Goal: Book appointment/travel/reservation

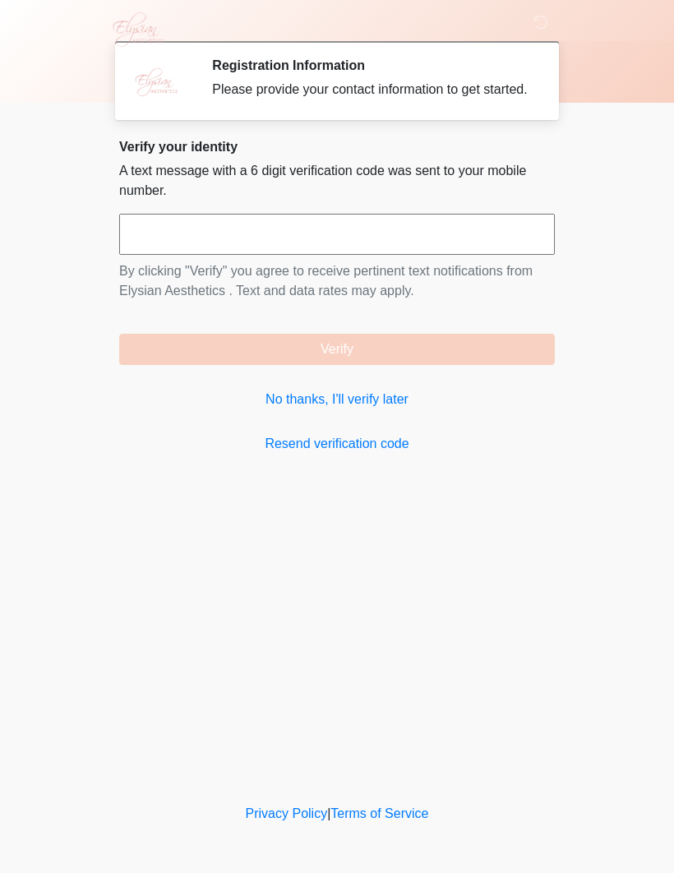
click at [395, 434] on div "Verify your identity A text message with a 6 digit verification code was sent t…" at bounding box center [337, 296] width 436 height 315
click at [359, 409] on link "No thanks, I'll verify later" at bounding box center [337, 400] width 436 height 20
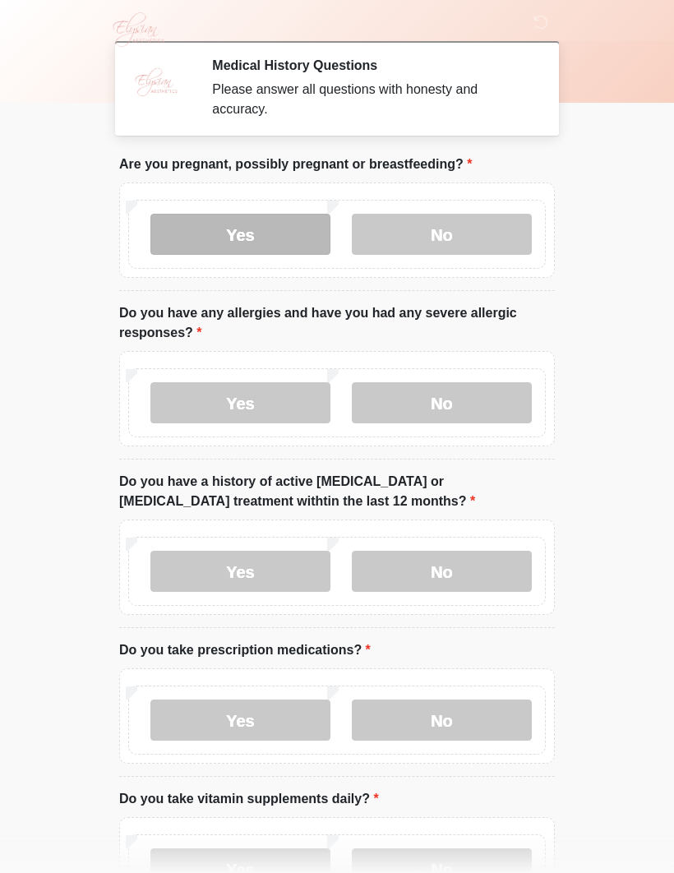
click at [266, 236] on label "Yes" at bounding box center [240, 234] width 180 height 41
click at [245, 241] on label "Yes" at bounding box center [240, 234] width 180 height 41
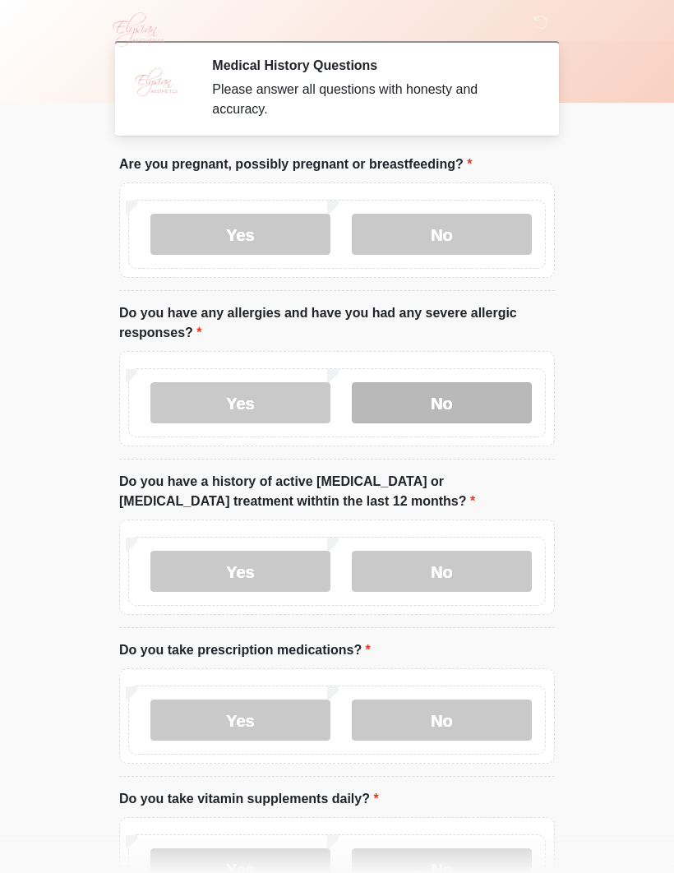
click at [445, 407] on label "No" at bounding box center [442, 402] width 180 height 41
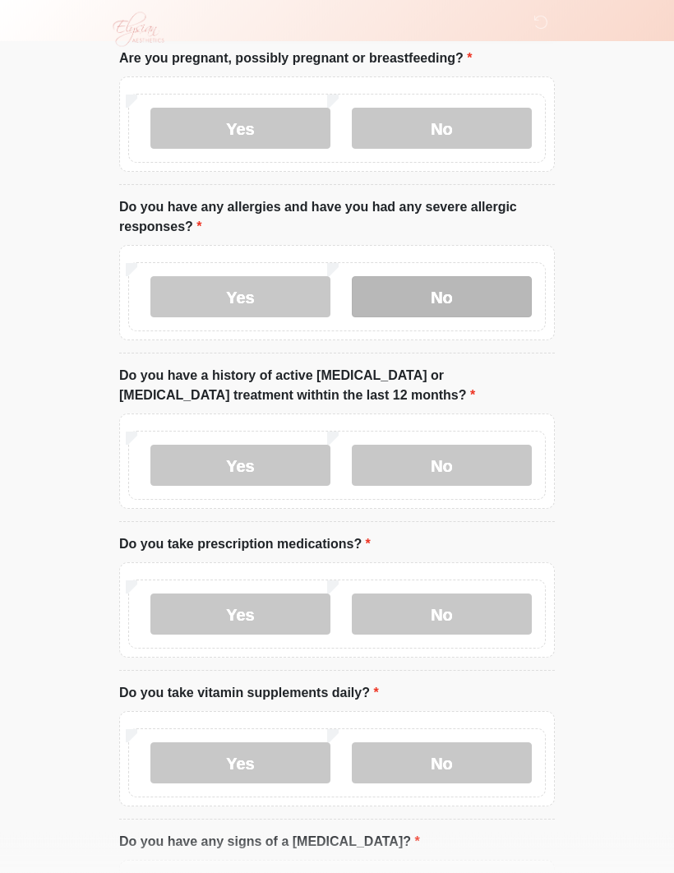
scroll to position [108, 0]
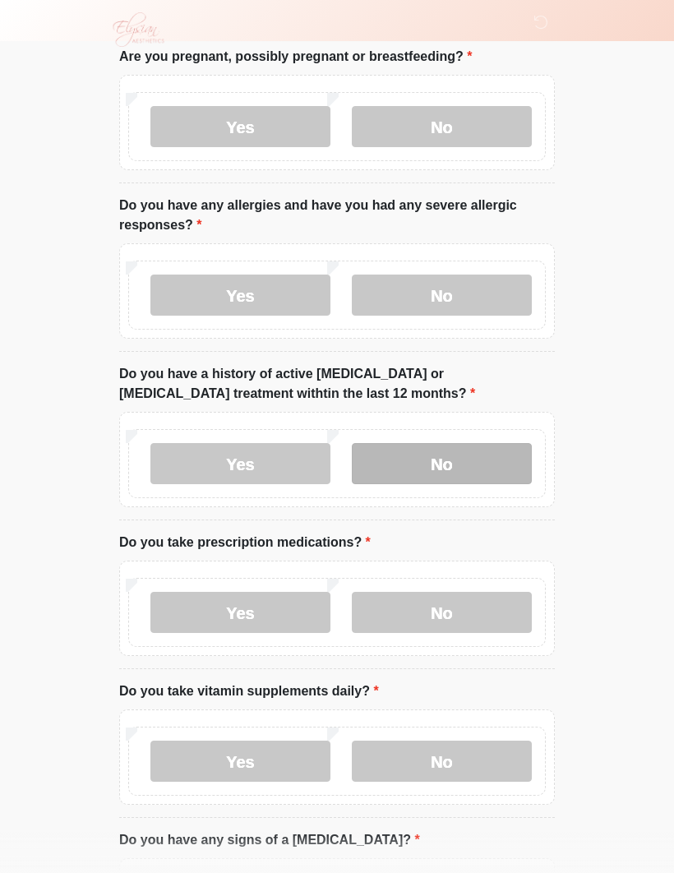
click at [459, 467] on label "No" at bounding box center [442, 463] width 180 height 41
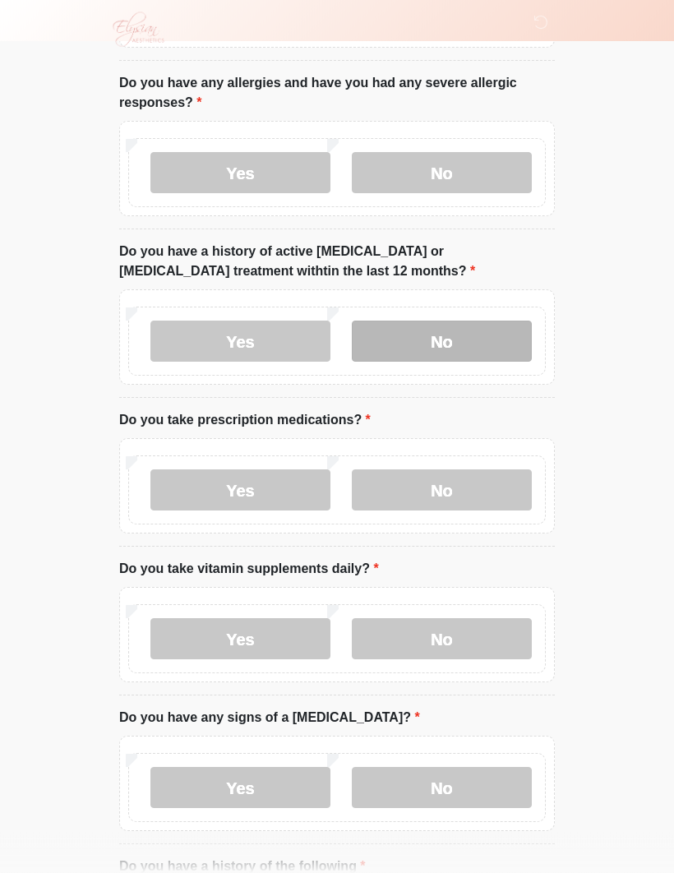
scroll to position [238, 0]
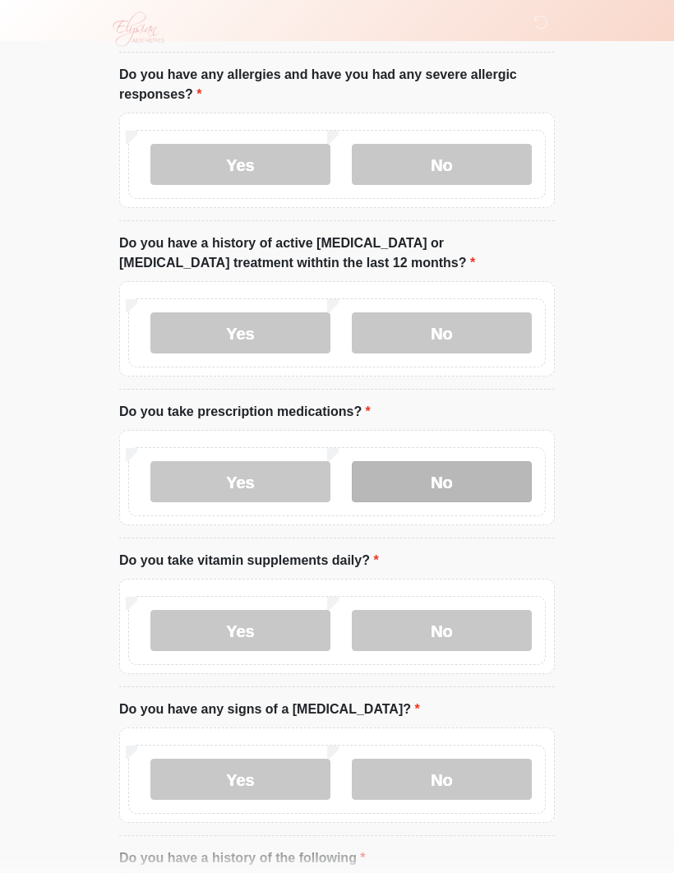
click at [492, 481] on label "No" at bounding box center [442, 482] width 180 height 41
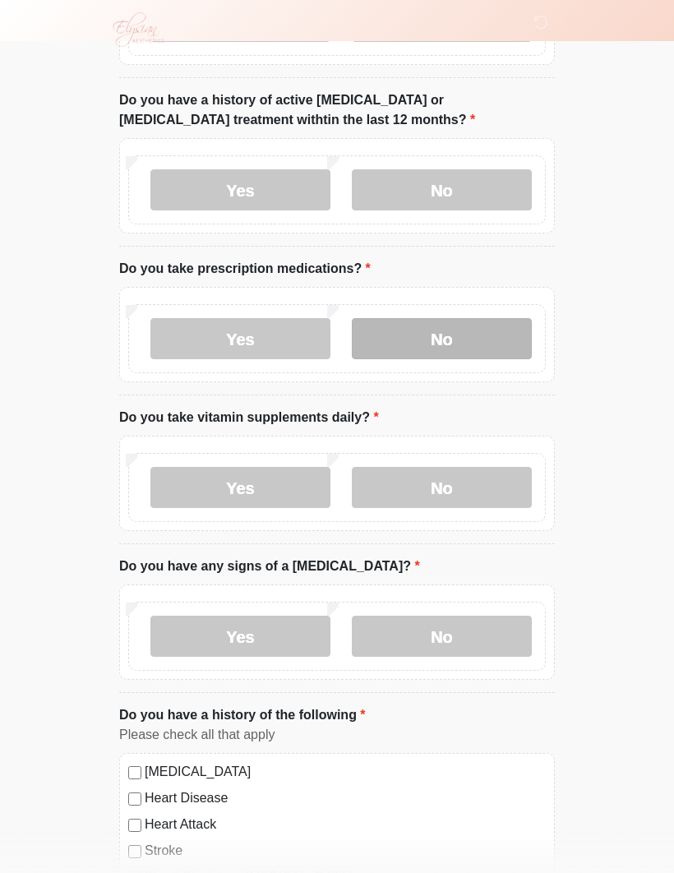
scroll to position [382, 0]
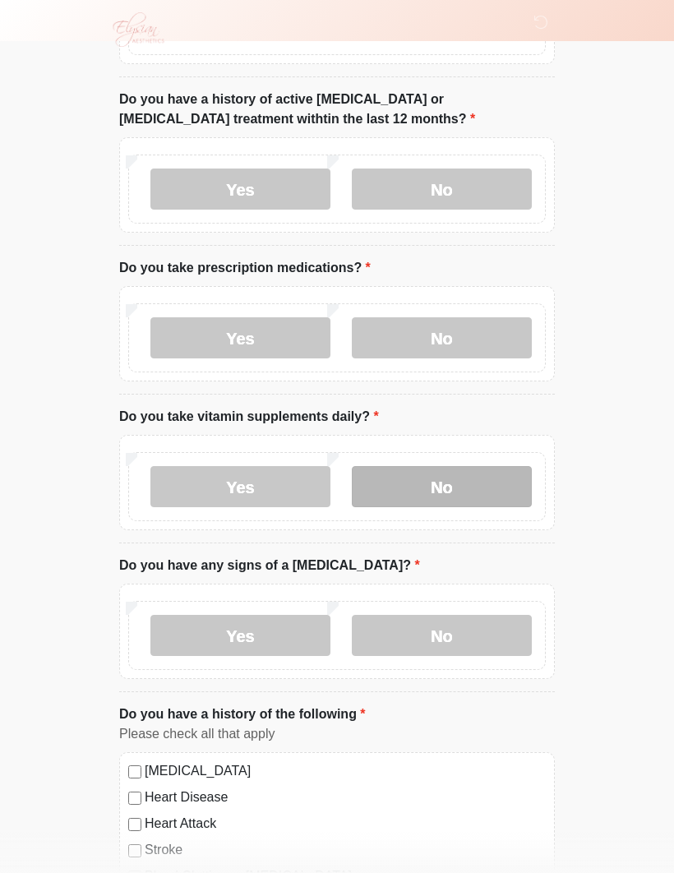
click at [485, 490] on label "No" at bounding box center [442, 486] width 180 height 41
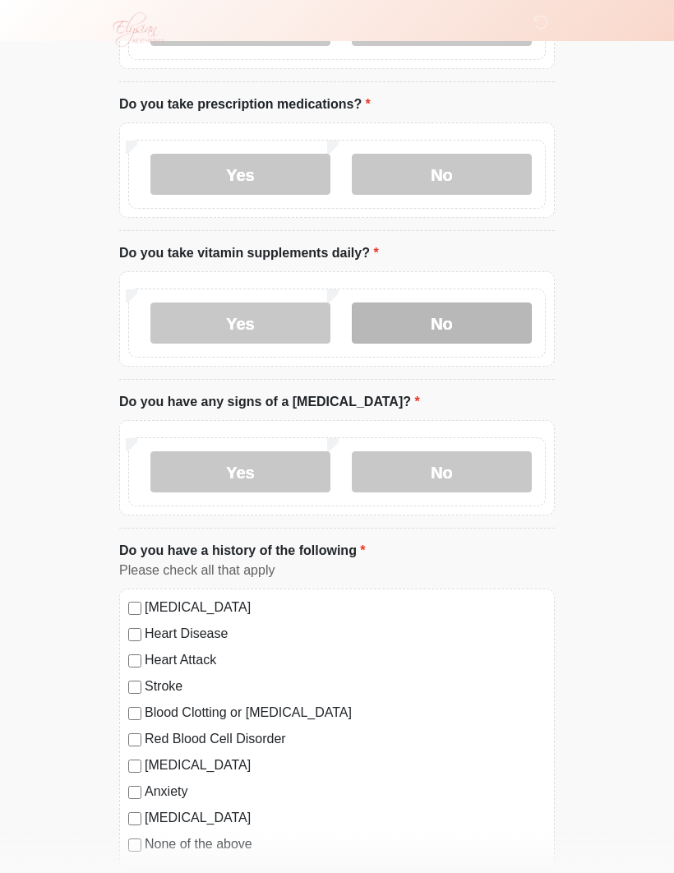
scroll to position [545, 0]
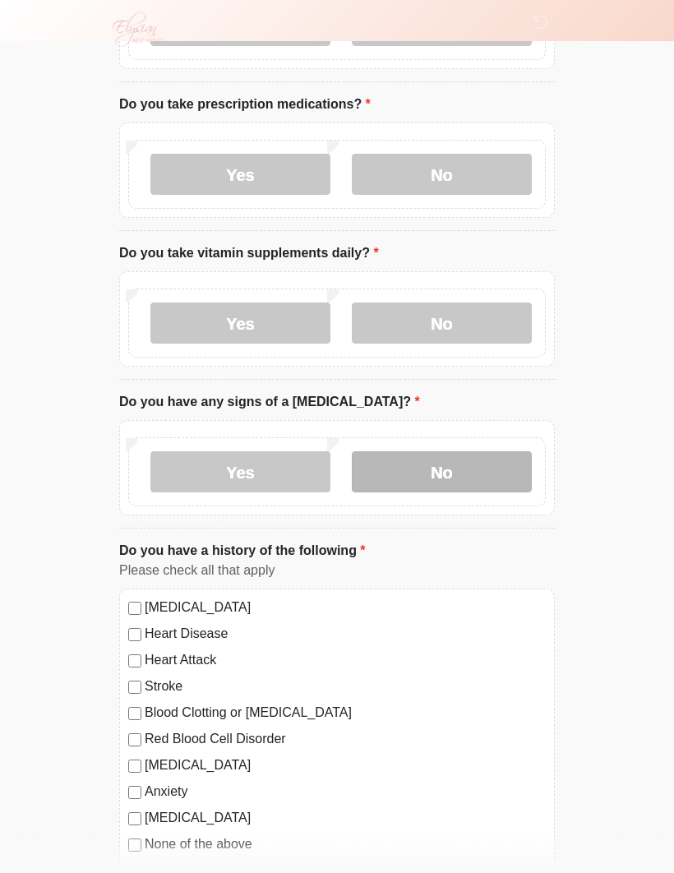
click at [492, 473] on label "No" at bounding box center [442, 472] width 180 height 41
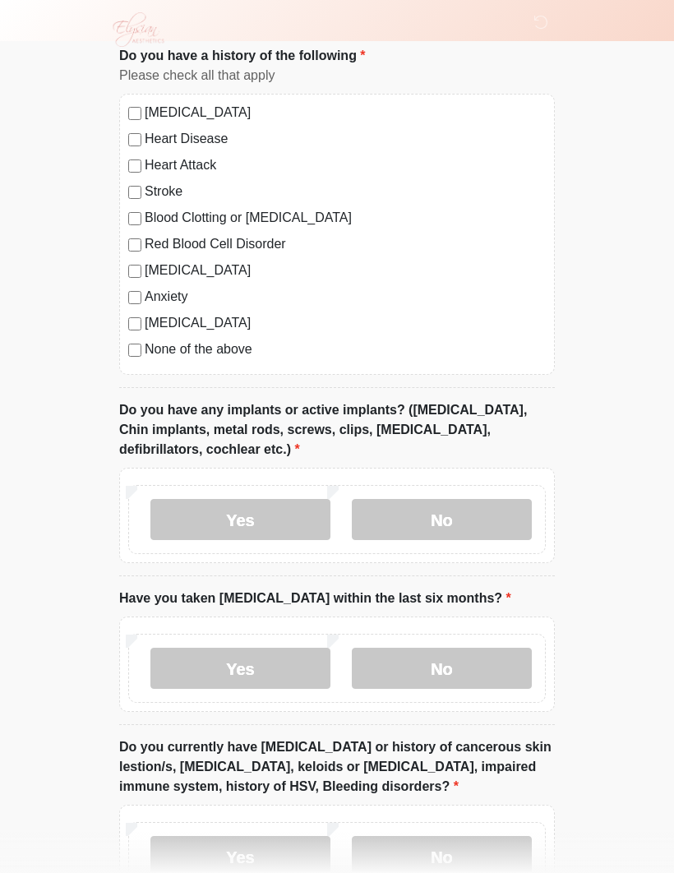
scroll to position [1041, 0]
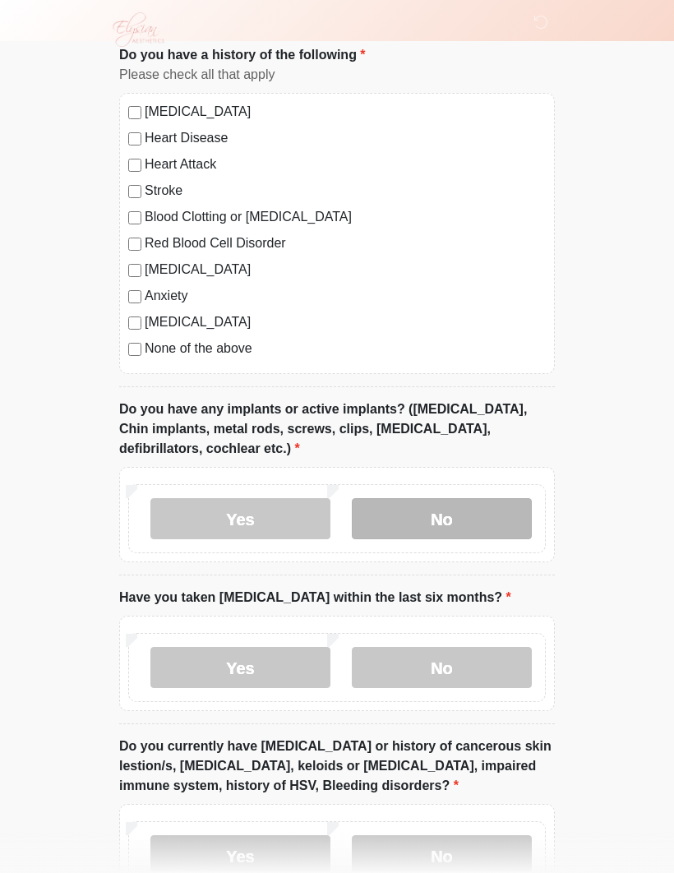
click at [475, 522] on label "No" at bounding box center [442, 518] width 180 height 41
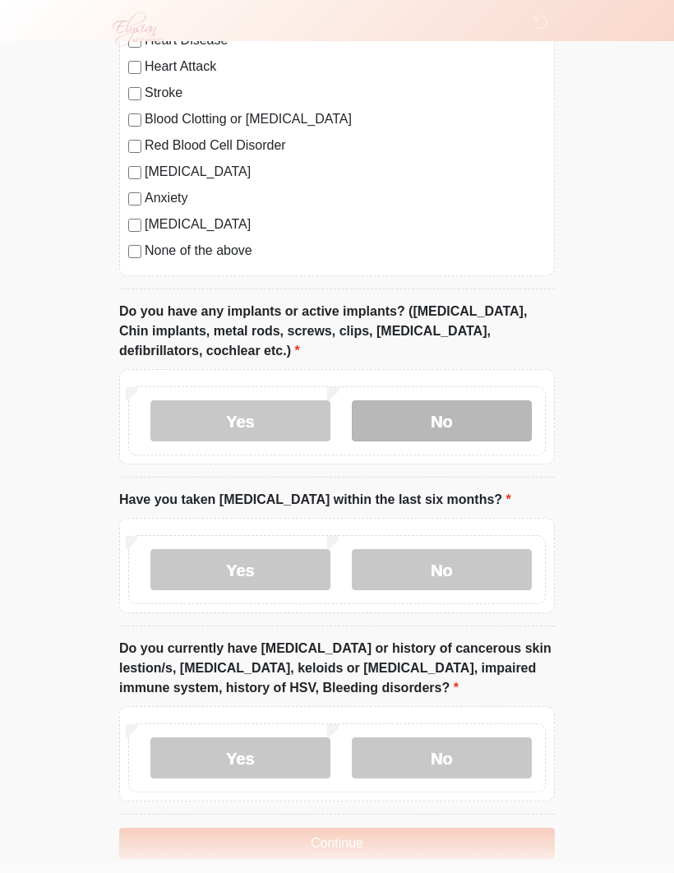
scroll to position [1141, 0]
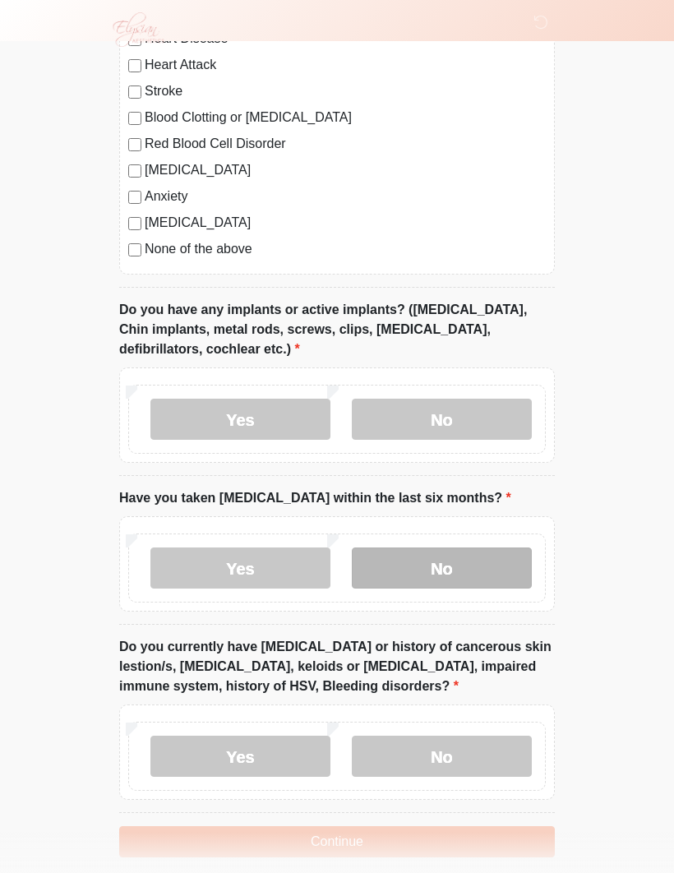
click at [496, 566] on label "No" at bounding box center [442, 567] width 180 height 41
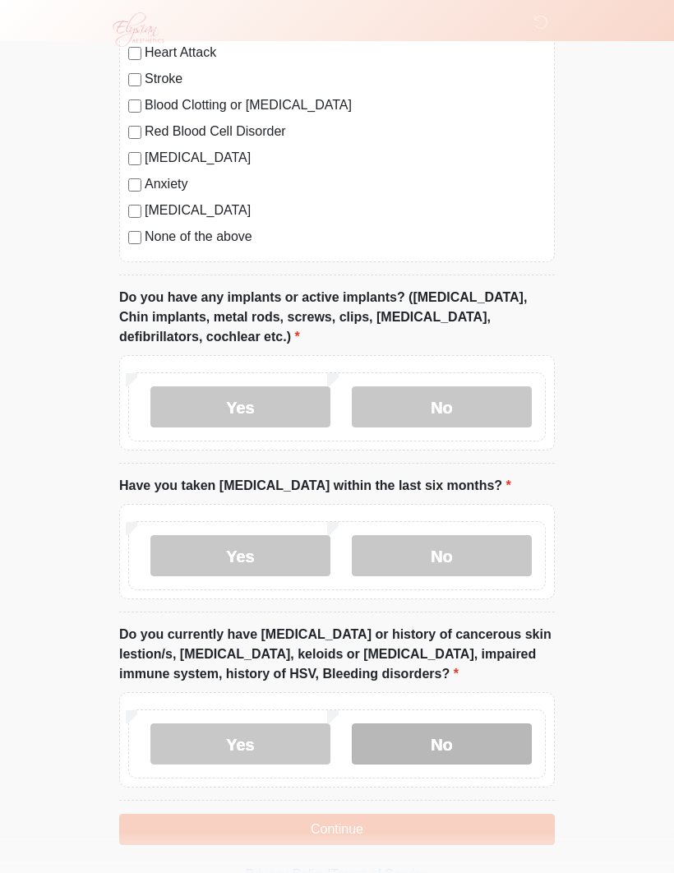
click at [473, 732] on label "No" at bounding box center [442, 743] width 180 height 41
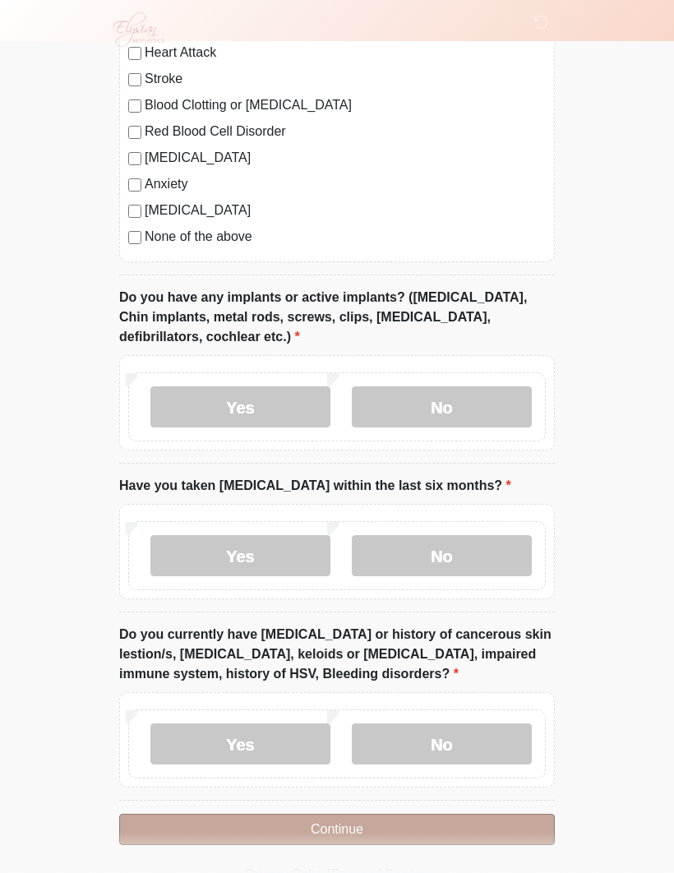
click at [418, 823] on button "Continue" at bounding box center [337, 829] width 436 height 31
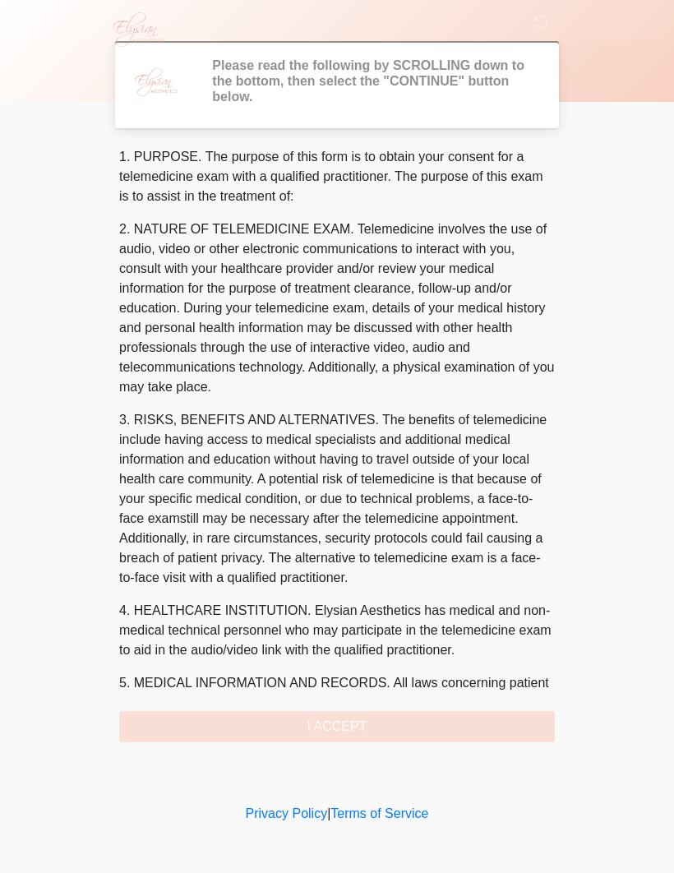
scroll to position [0, 0]
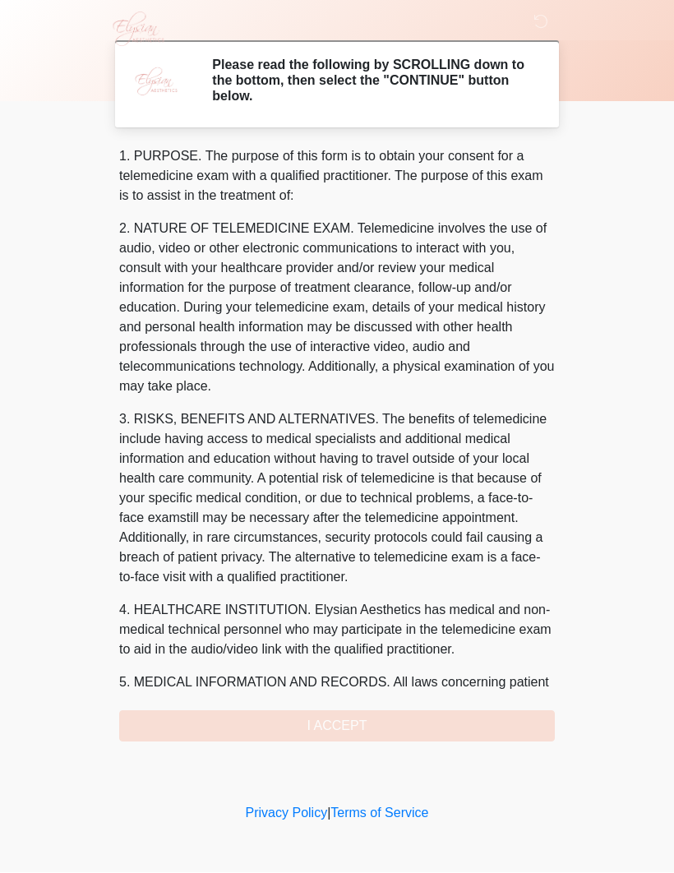
click at [370, 712] on div "1. PURPOSE. The purpose of this form is to obtain your consent for a telemedici…" at bounding box center [337, 444] width 436 height 595
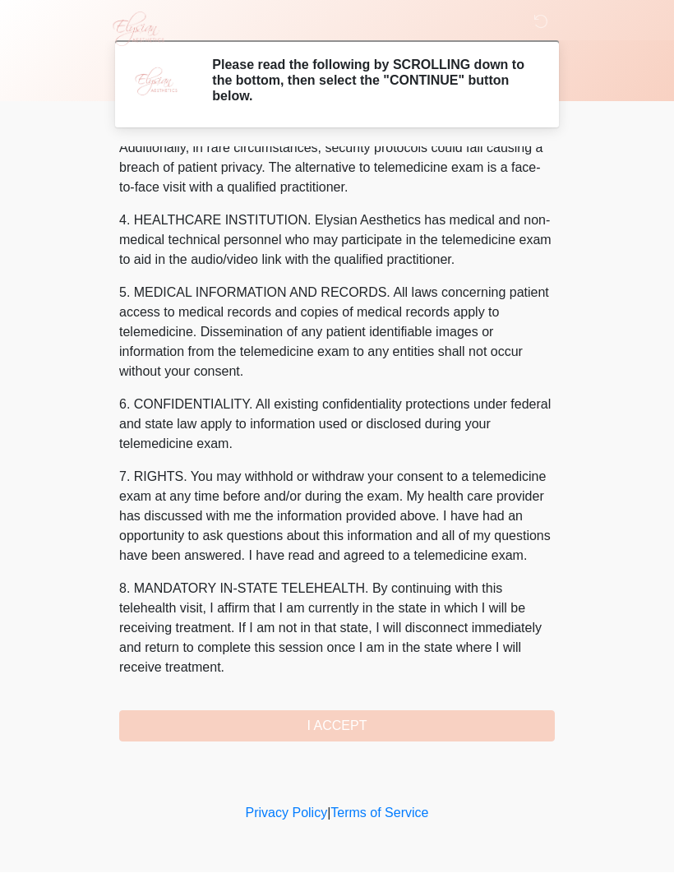
scroll to position [409, 0]
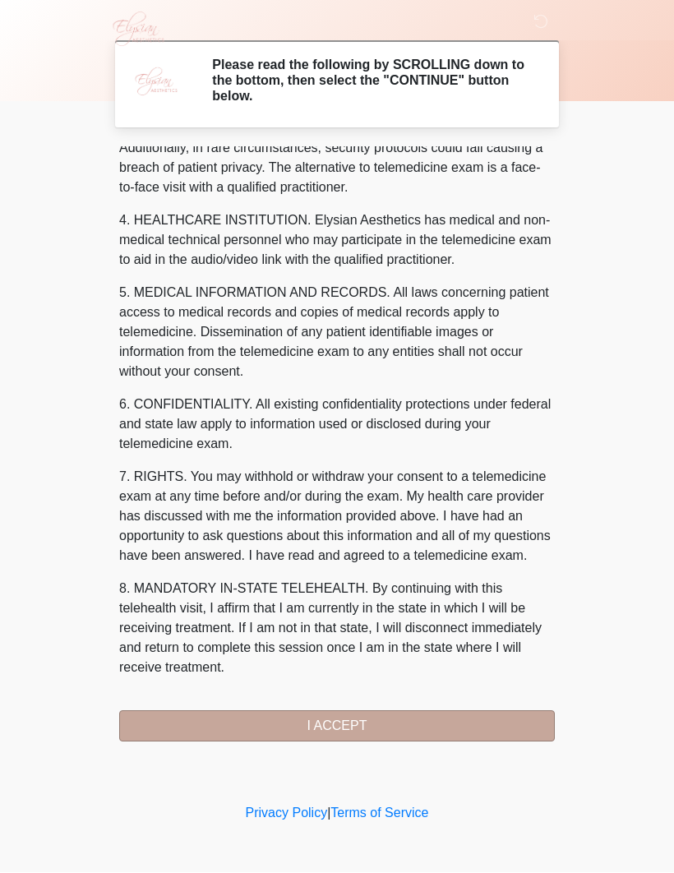
click at [370, 718] on button "I ACCEPT" at bounding box center [337, 726] width 436 height 31
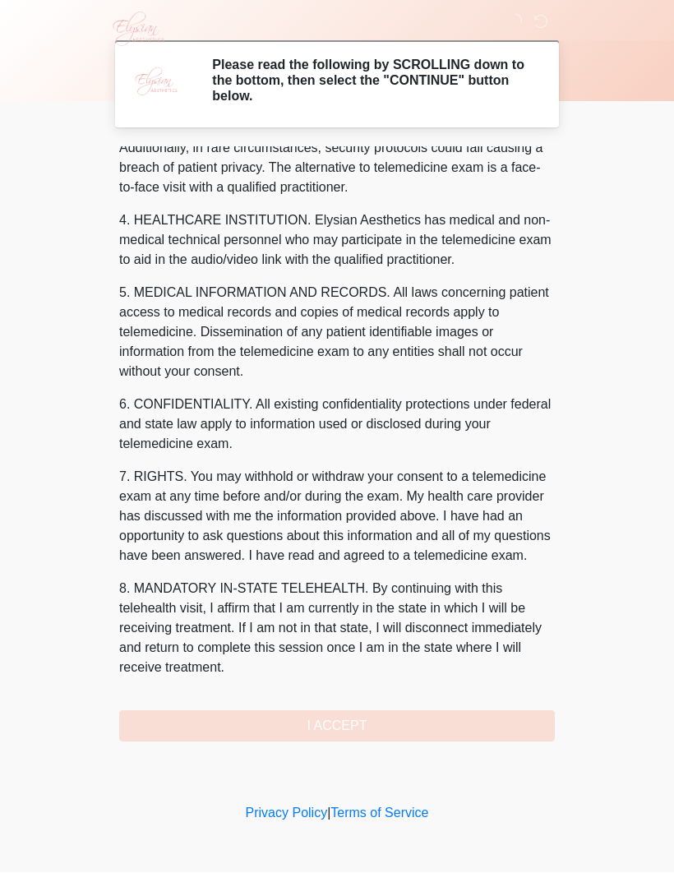
scroll to position [0, 0]
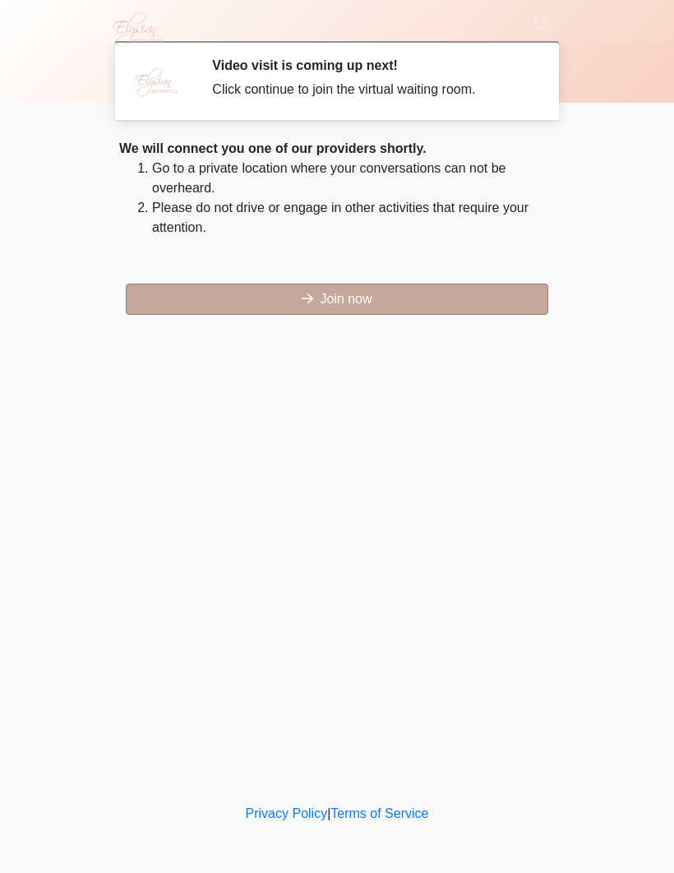
click at [364, 302] on button "Join now" at bounding box center [337, 299] width 422 height 31
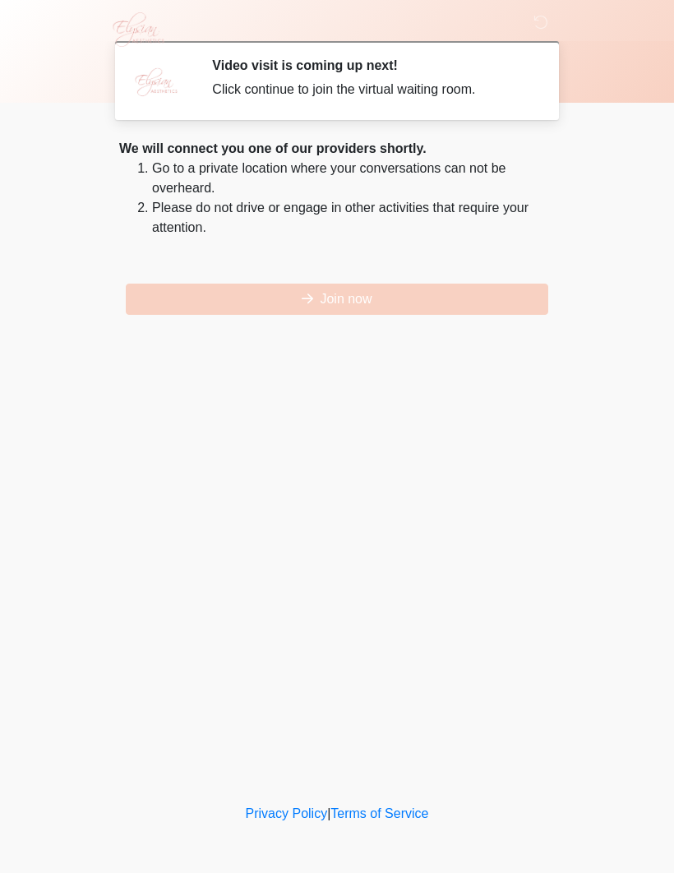
click at [487, 81] on div "Click continue to join the virtual waiting room." at bounding box center [371, 90] width 318 height 20
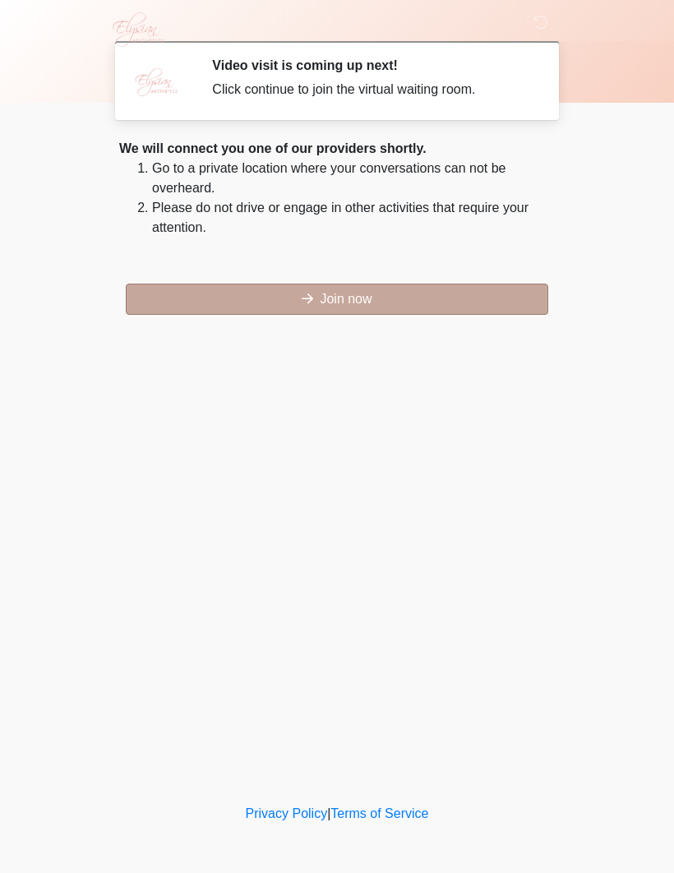
click at [367, 294] on button "Join now" at bounding box center [337, 299] width 422 height 31
